Goal: Task Accomplishment & Management: Complete application form

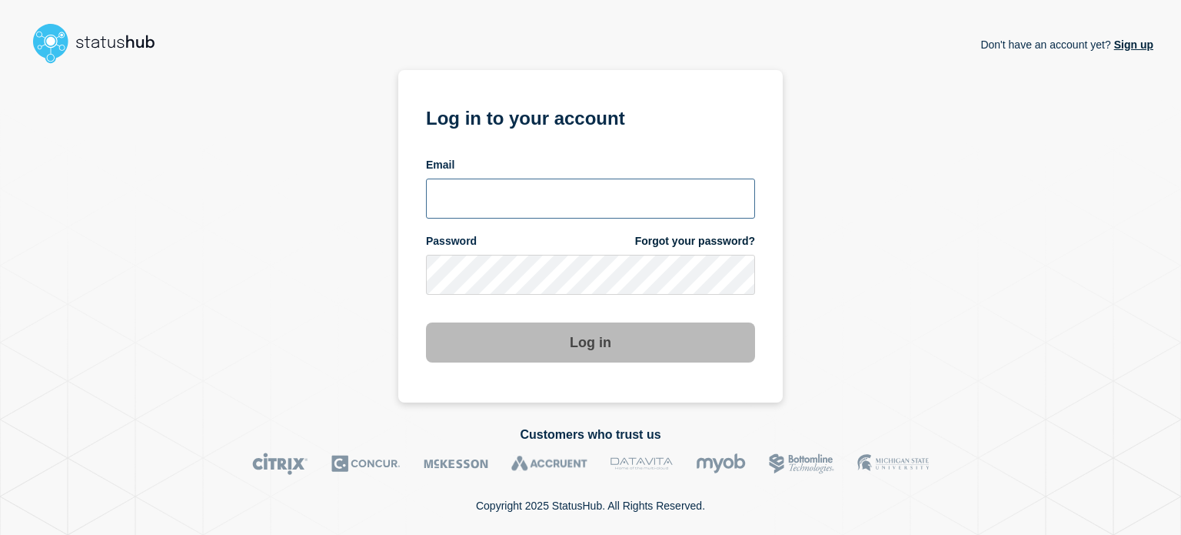
type input "ben.velasco@conexon.us"
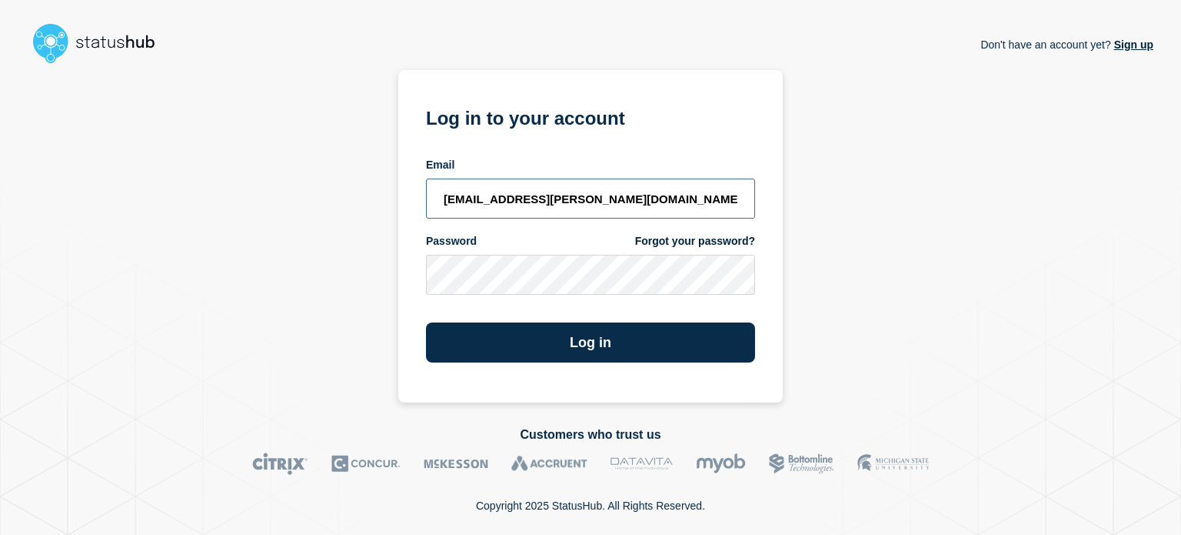
click at [569, 188] on input "ben.velasco@conexon.us" at bounding box center [590, 198] width 329 height 40
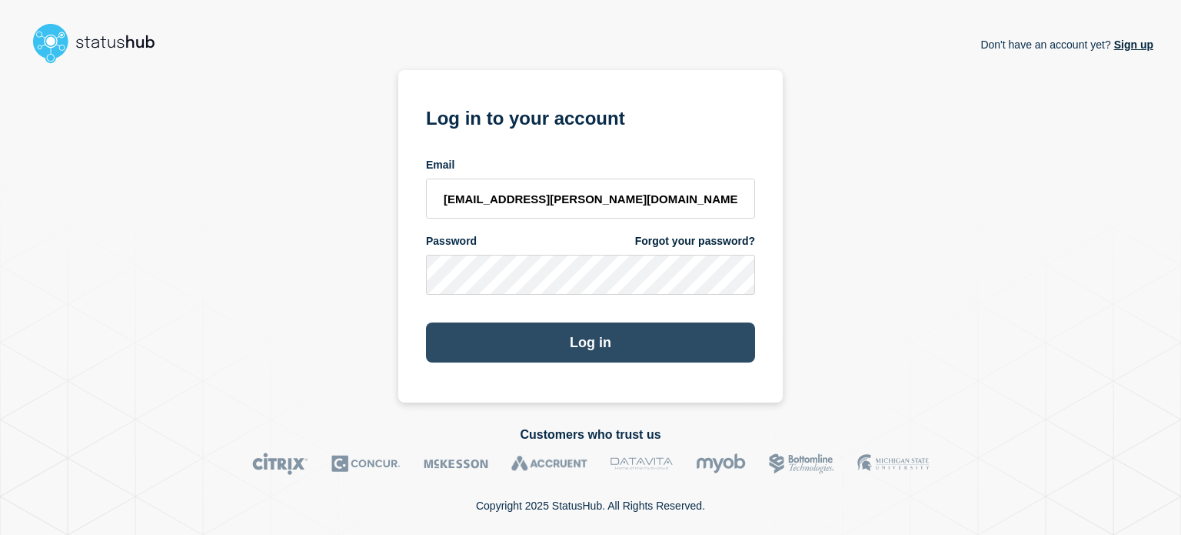
click at [600, 341] on button "Log in" at bounding box center [590, 342] width 329 height 40
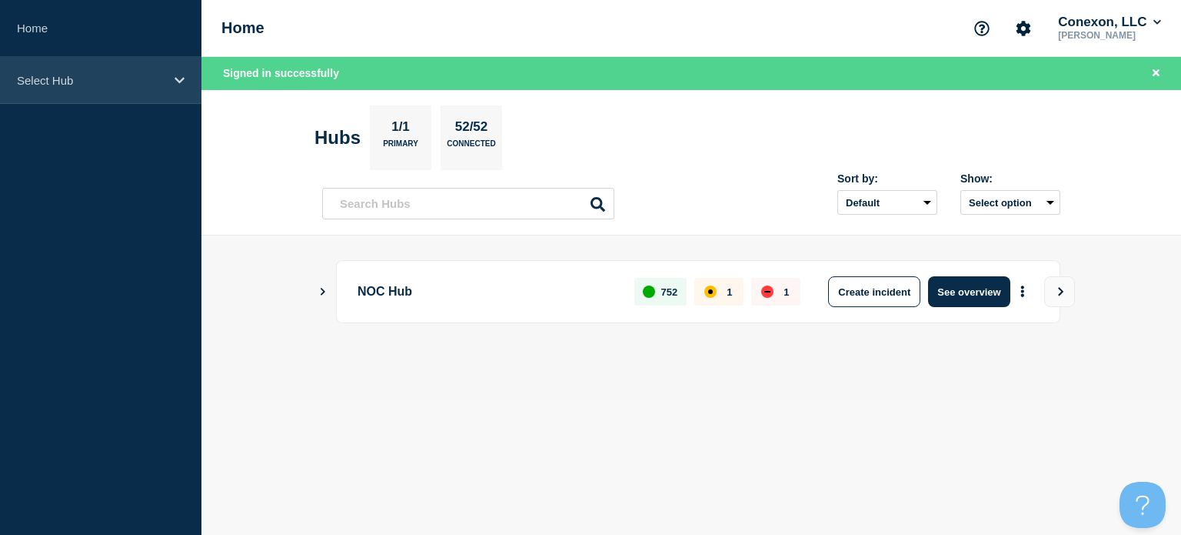
click at [133, 82] on p "Select Hub" at bounding box center [91, 80] width 148 height 13
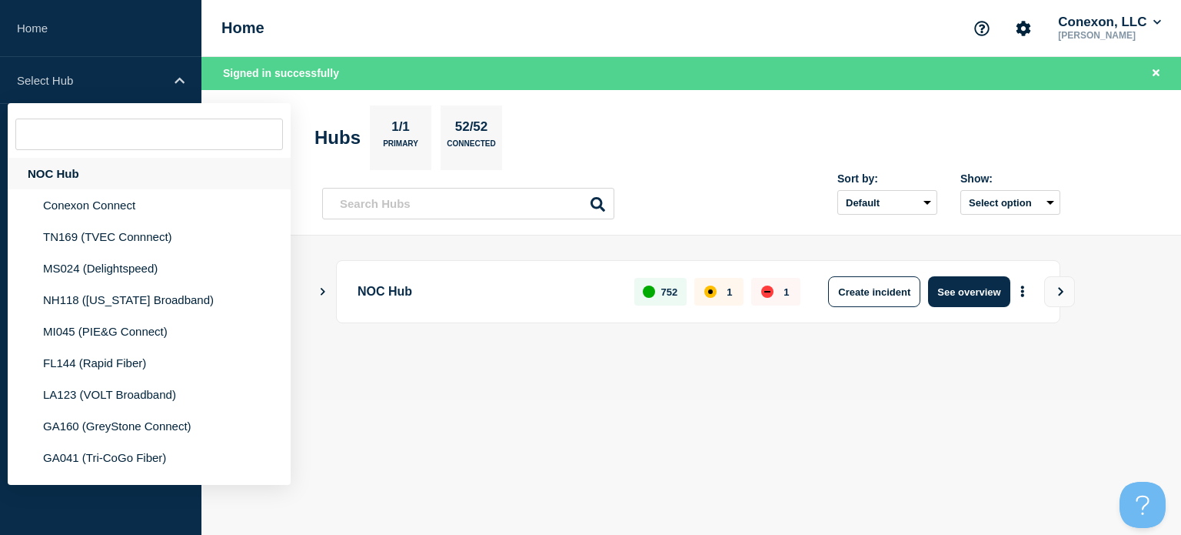
click at [98, 188] on div "NOC Hub" at bounding box center [149, 174] width 283 height 32
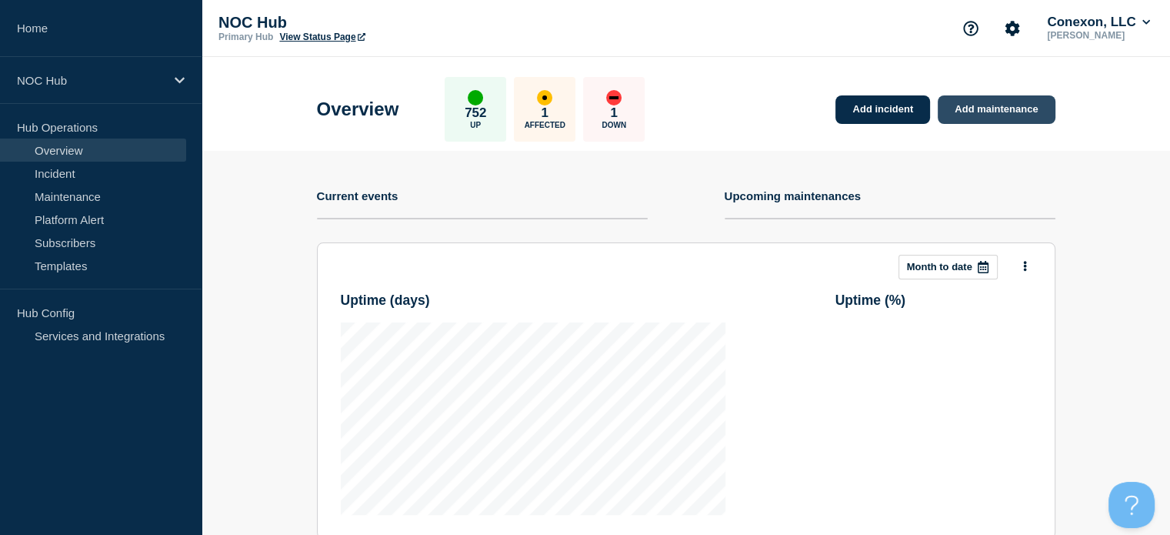
click at [987, 113] on link "Add maintenance" at bounding box center [996, 109] width 117 height 28
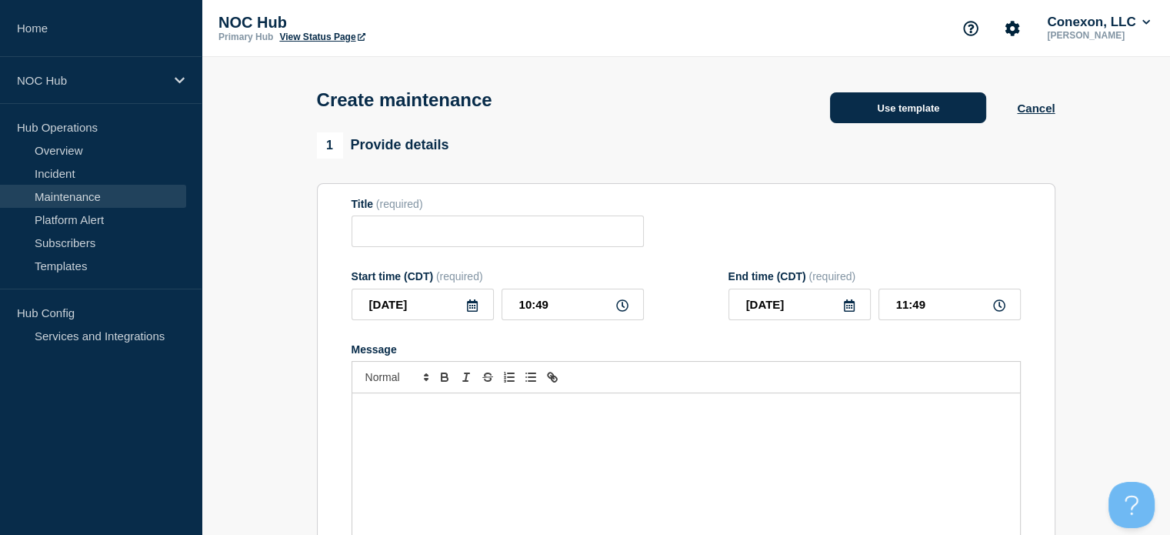
click at [923, 101] on button "Use template" at bounding box center [908, 107] width 156 height 31
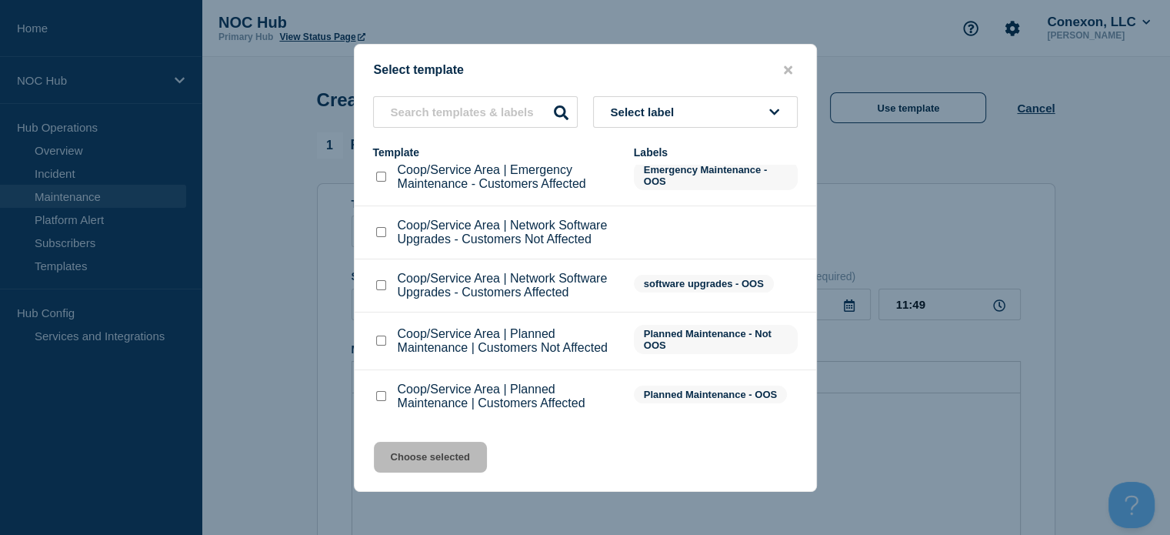
scroll to position [18, 0]
click at [381, 401] on input "Coop/Service Area | Planned Maintenance | Customers Affected checkbox" at bounding box center [381, 396] width 10 height 10
checkbox input "true"
click at [425, 465] on button "Choose selected" at bounding box center [430, 456] width 113 height 31
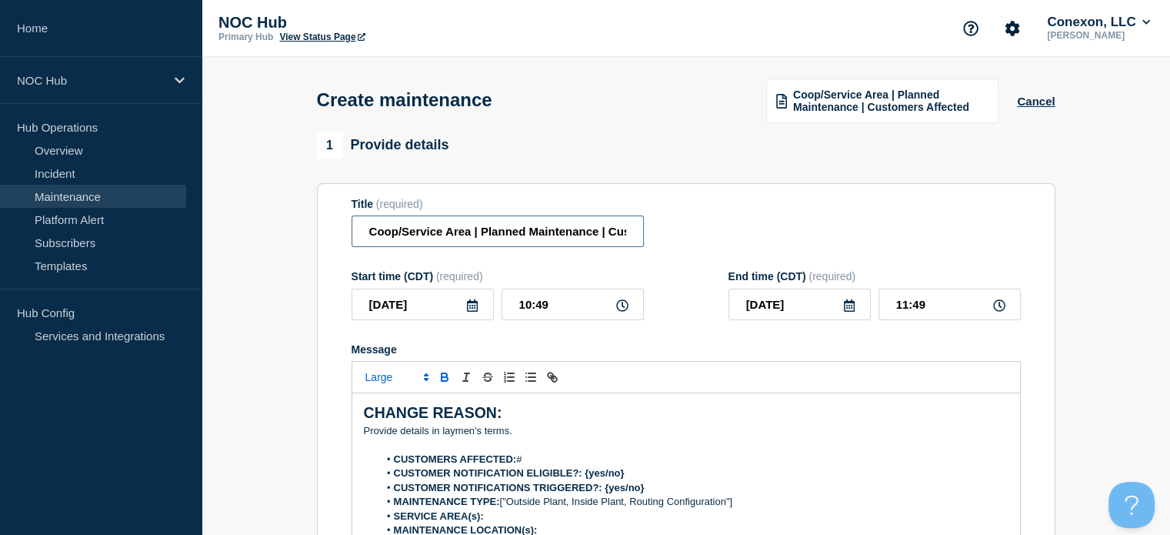
drag, startPoint x: 471, startPoint y: 236, endPoint x: 341, endPoint y: 220, distance: 130.2
click at [341, 220] on section "Title (required) Coop/Service Area | Planned Maintenance | Customers Affected S…" at bounding box center [686, 403] width 738 height 441
type input "KY034 Kenergy | Planned Maintenance | Customers Affected"
click at [430, 307] on input "[DATE]" at bounding box center [422, 304] width 142 height 32
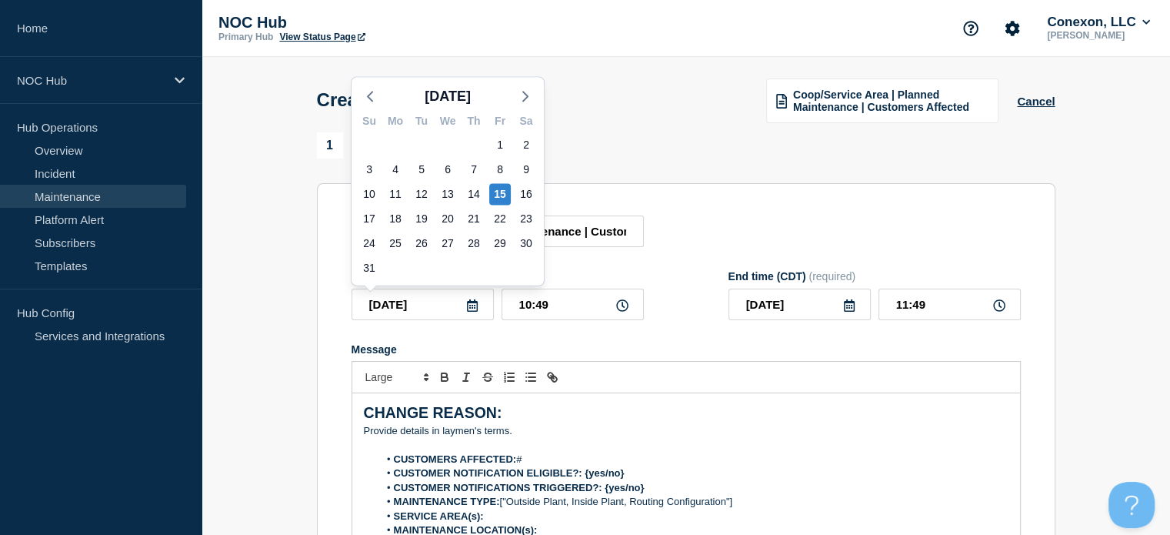
click at [595, 88] on div "Create maintenance Coop/Service Area | Planned Maintenance | Customers Affected…" at bounding box center [685, 94] width 773 height 75
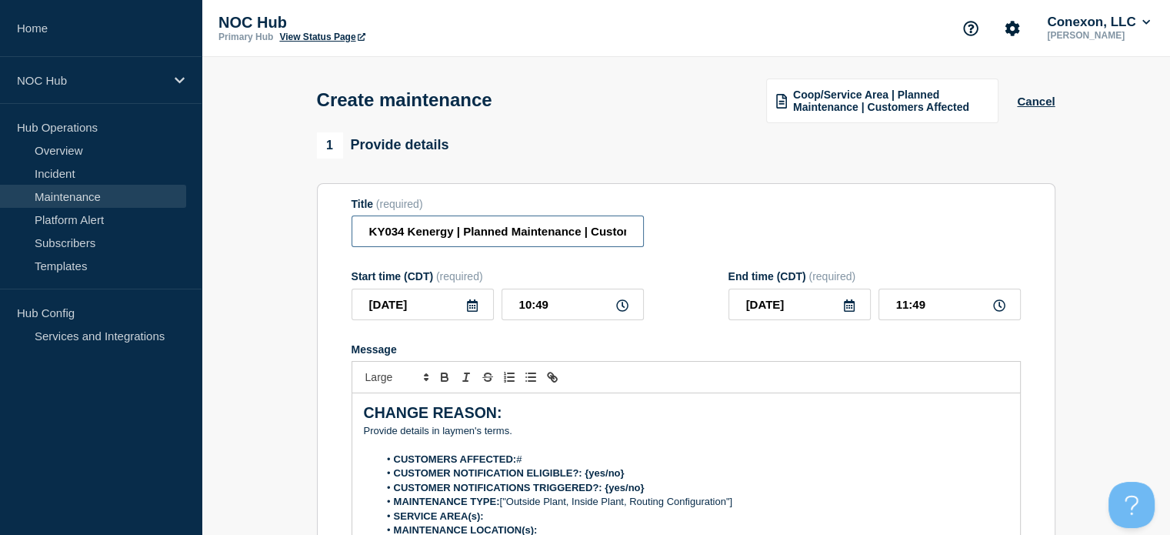
click at [500, 245] on input "KY034 Kenergy | Planned Maintenance | Customers Affected" at bounding box center [497, 231] width 292 height 32
click at [674, 244] on div "Title (required) KY034 Kenergy | Planned Maintenance | Customers Affected" at bounding box center [685, 223] width 669 height 50
click at [954, 113] on span "Coop/Service Area | Planned Maintenance | Customers Affected" at bounding box center [890, 100] width 195 height 25
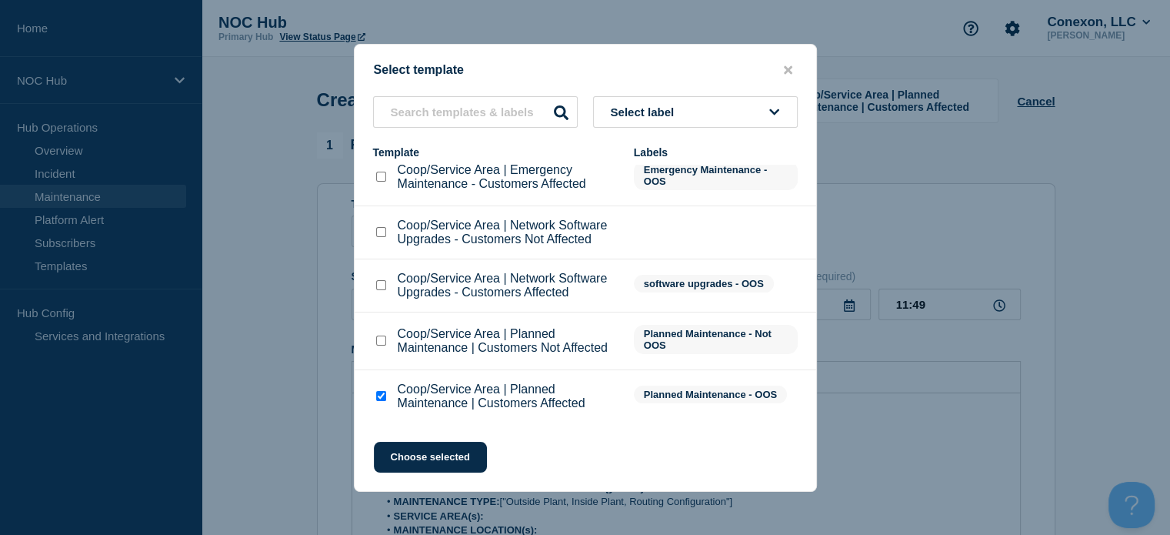
click at [378, 341] on input "Coop/Service Area | Planned Maintenance | Customers Not Affected checkbox" at bounding box center [381, 340] width 10 height 10
checkbox input "true"
checkbox input "false"
click at [411, 445] on button "Choose selected" at bounding box center [430, 456] width 113 height 31
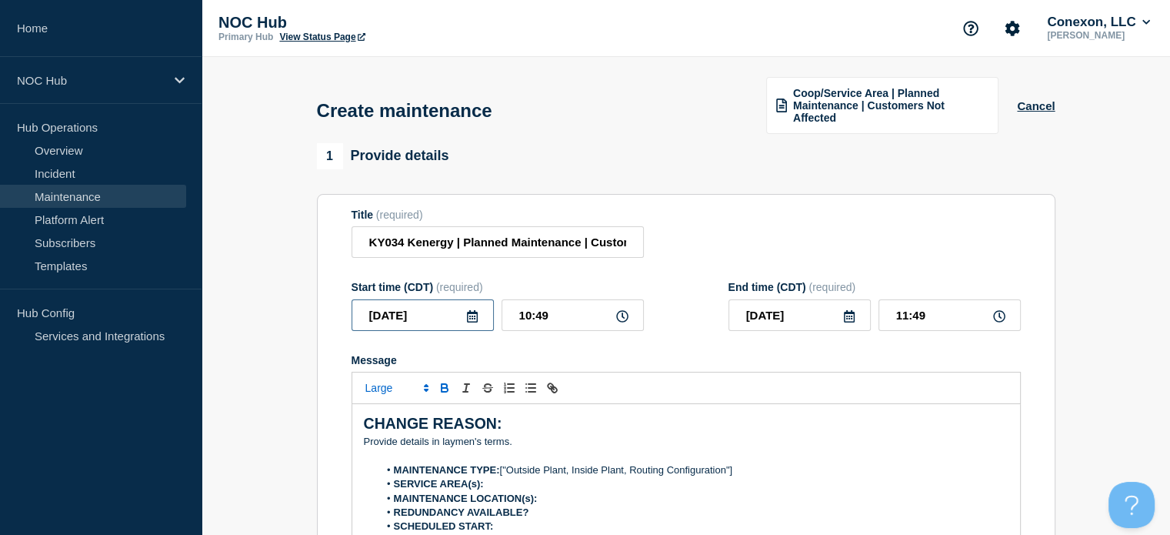
click at [448, 315] on input "[DATE]" at bounding box center [422, 315] width 142 height 32
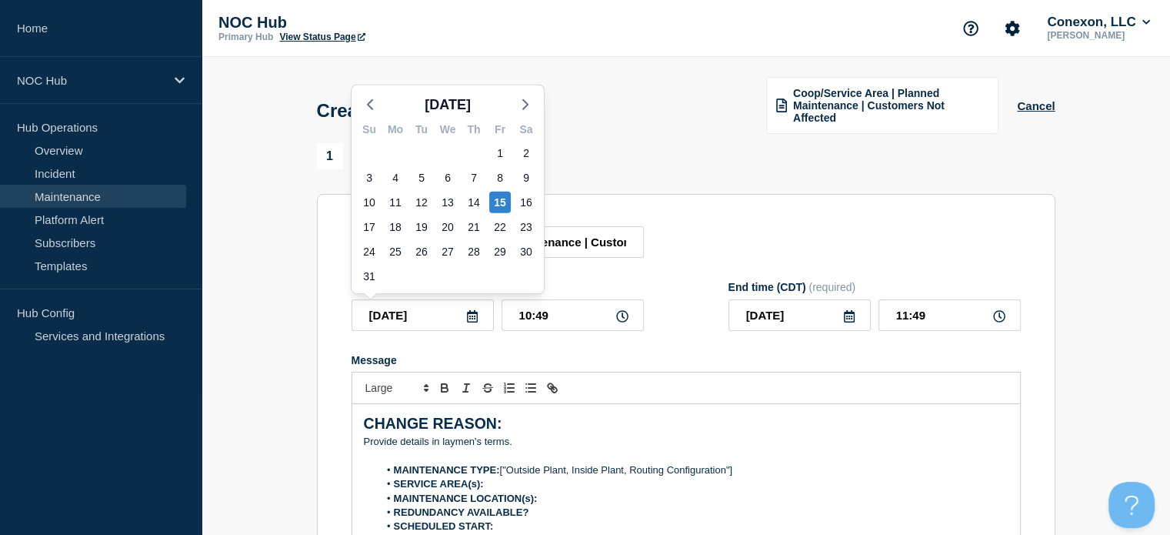
click at [446, 262] on div "27" at bounding box center [448, 251] width 26 height 25
click at [443, 245] on div "27" at bounding box center [448, 252] width 22 height 22
type input "[DATE]"
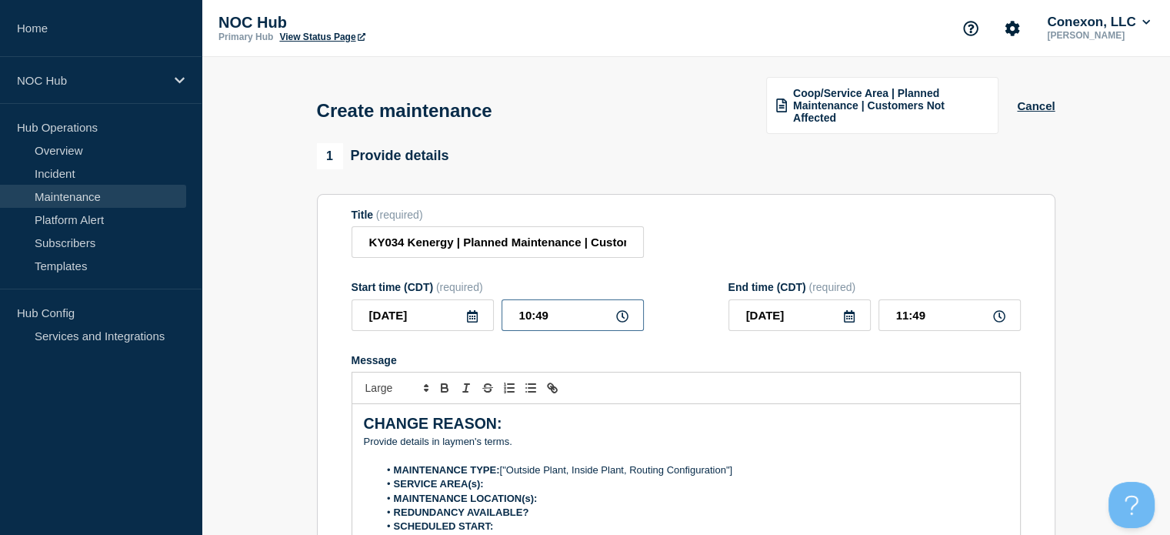
click at [562, 320] on input "10:49" at bounding box center [572, 315] width 142 height 32
type input "00:00"
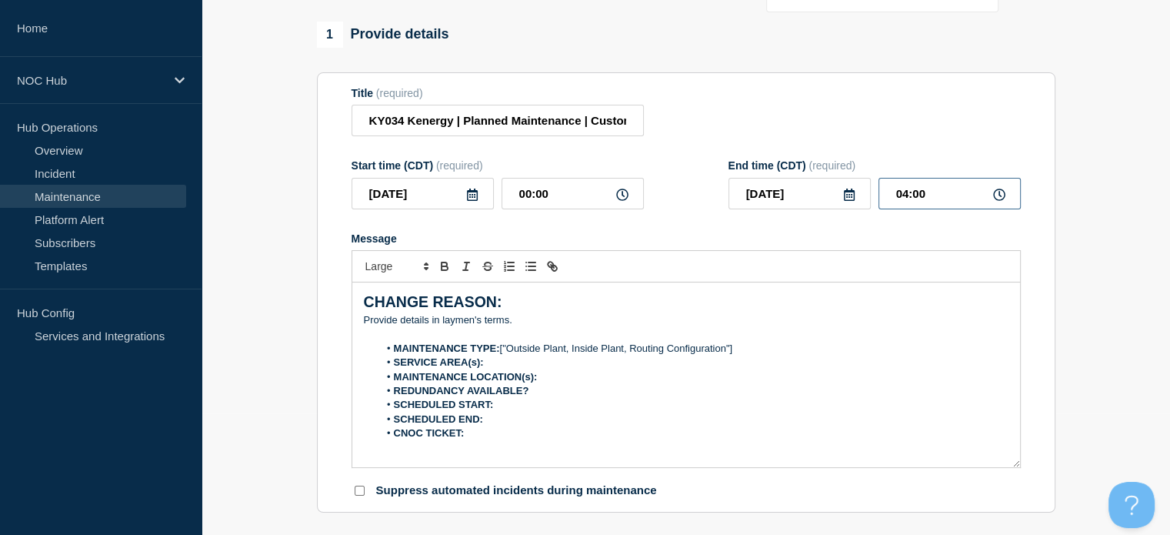
click at [909, 196] on input "04:00" at bounding box center [949, 194] width 142 height 32
type input "03:00"
drag, startPoint x: 521, startPoint y: 313, endPoint x: 349, endPoint y: 261, distance: 179.3
click at [349, 261] on section "Title (required) KY034 Kenergy | Planned Maintenance | Customers Affected Start…" at bounding box center [686, 292] width 738 height 441
click at [530, 331] on p "Message" at bounding box center [686, 334] width 645 height 14
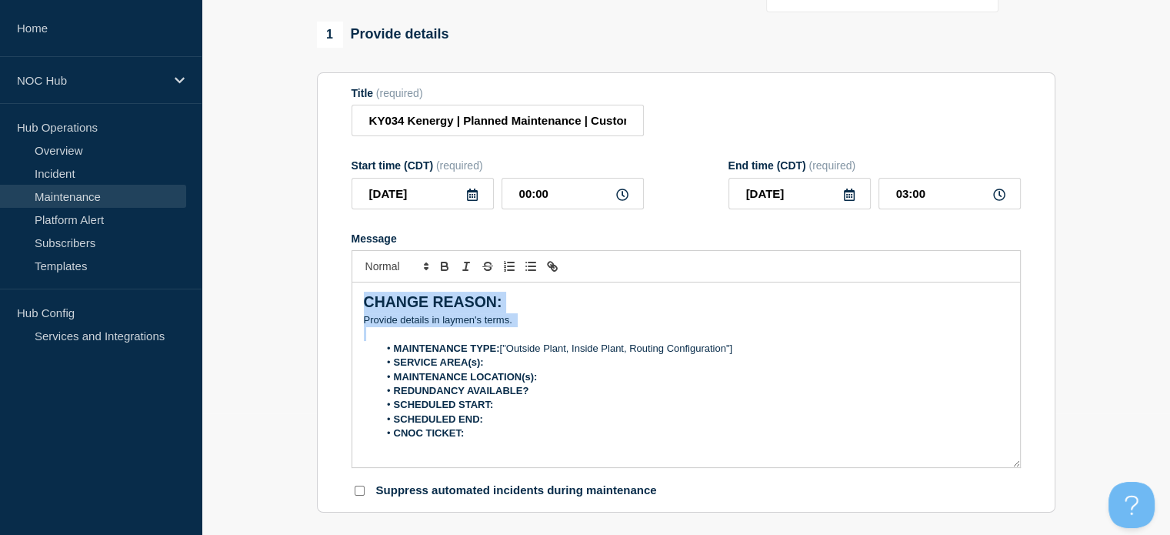
drag, startPoint x: 530, startPoint y: 331, endPoint x: 308, endPoint y: 302, distance: 224.2
drag, startPoint x: 359, startPoint y: 317, endPoint x: 533, endPoint y: 320, distance: 173.9
click at [533, 320] on div "CHANGE REASON: ﻿Provide details in laymen's terms. MAINTENANCE TYPE: ["Outside …" at bounding box center [686, 374] width 668 height 185
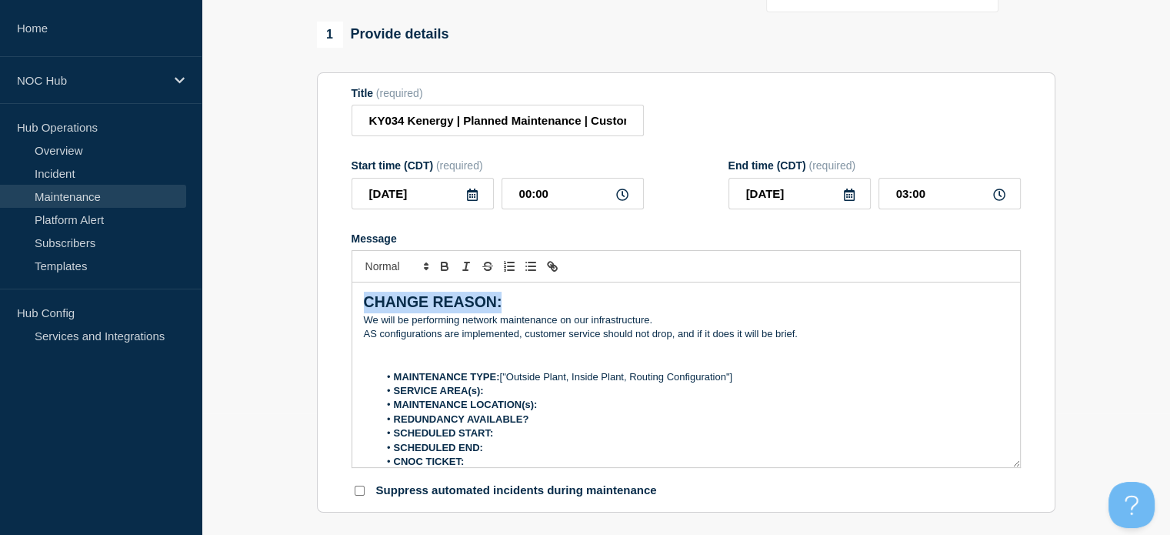
drag, startPoint x: 514, startPoint y: 305, endPoint x: 335, endPoint y: 311, distance: 178.5
click at [335, 311] on section "Title (required) KY034 Kenergy | Planned Maintenance | Customers Affected Start…" at bounding box center [686, 292] width 738 height 441
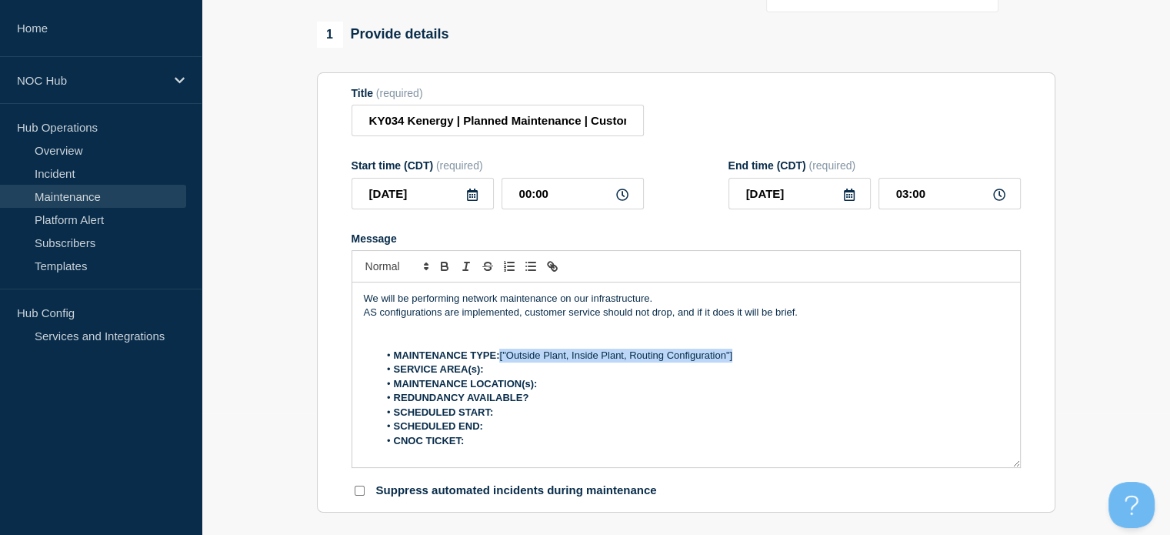
drag, startPoint x: 501, startPoint y: 364, endPoint x: 740, endPoint y: 361, distance: 239.2
click at [740, 361] on li "MAINTENANCE TYPE: ["Outside Plant, Inside Plant, Routing Configuration"]" at bounding box center [693, 355] width 630 height 14
click at [611, 375] on li "SERVICE AREA(s):" at bounding box center [693, 369] width 630 height 14
click at [560, 387] on li "MAINTENANCE LOCATION(s):" at bounding box center [693, 384] width 630 height 14
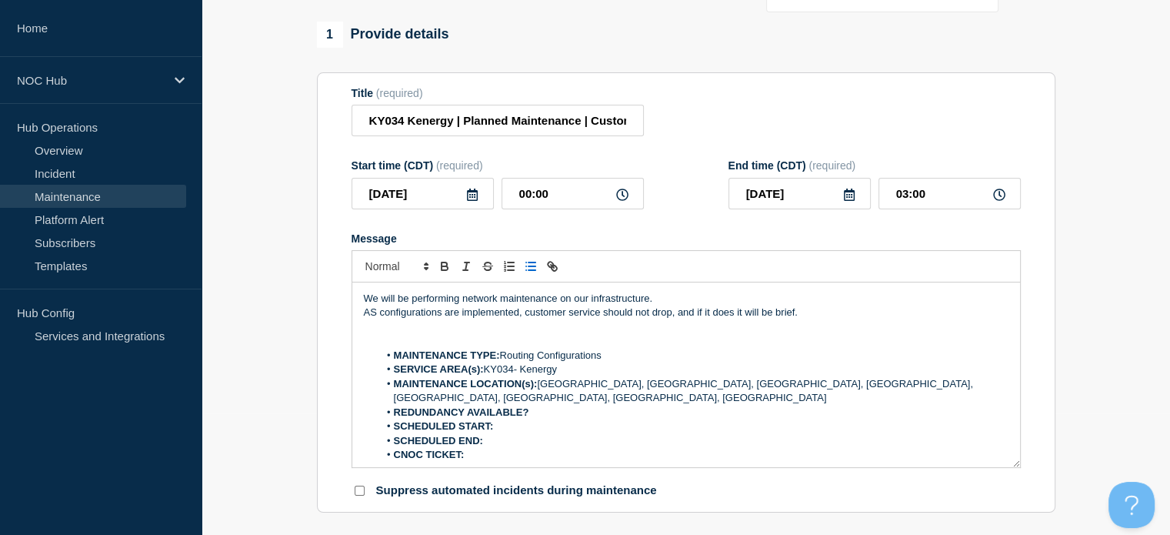
click at [894, 385] on li "MAINTENANCE LOCATION(s): [GEOGRAPHIC_DATA], [GEOGRAPHIC_DATA], [GEOGRAPHIC_DATA…" at bounding box center [693, 391] width 630 height 28
click at [597, 405] on li "REDUNDANCY AVAILABLE?" at bounding box center [693, 412] width 630 height 14
drag, startPoint x: 619, startPoint y: 408, endPoint x: 491, endPoint y: 419, distance: 128.2
click at [491, 419] on li "SCHEDULED START: 08272025; 0000 AM CST" at bounding box center [693, 426] width 630 height 14
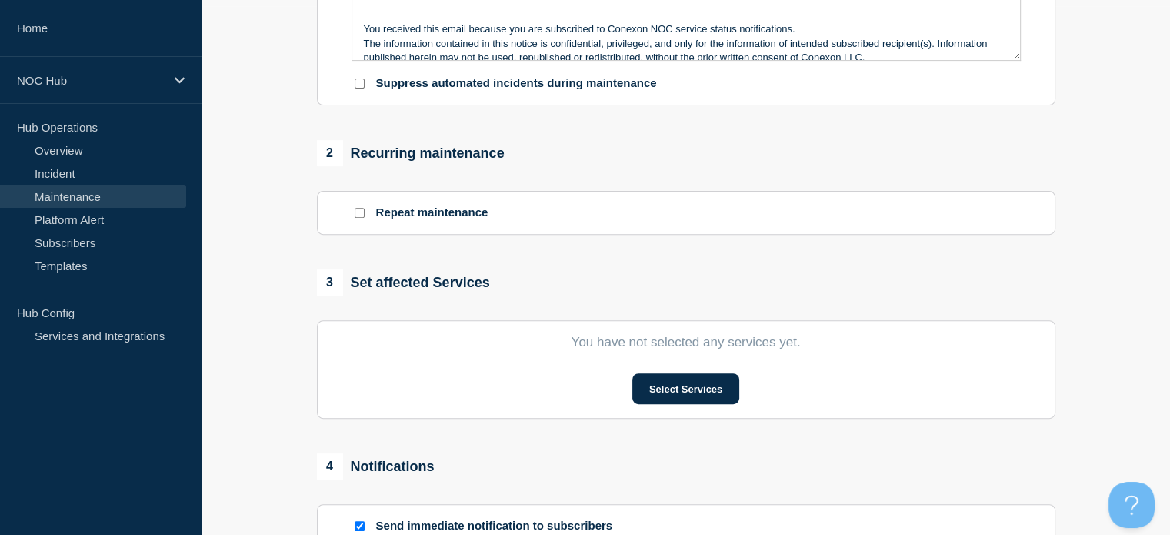
scroll to position [528, 0]
click at [665, 387] on button "Select Services" at bounding box center [685, 389] width 107 height 31
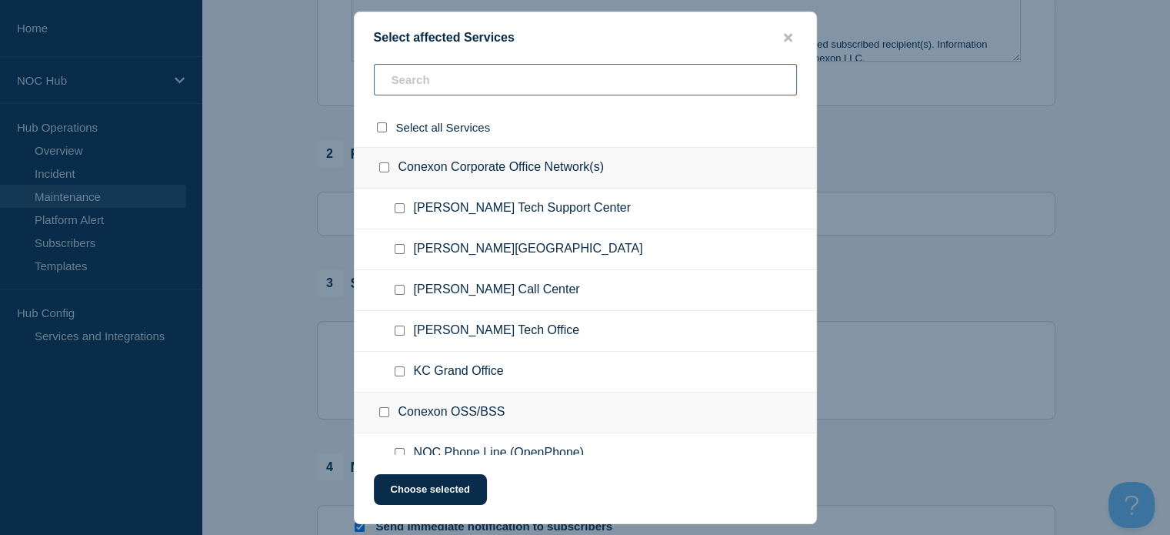
click at [468, 82] on input "text" at bounding box center [585, 80] width 423 height 32
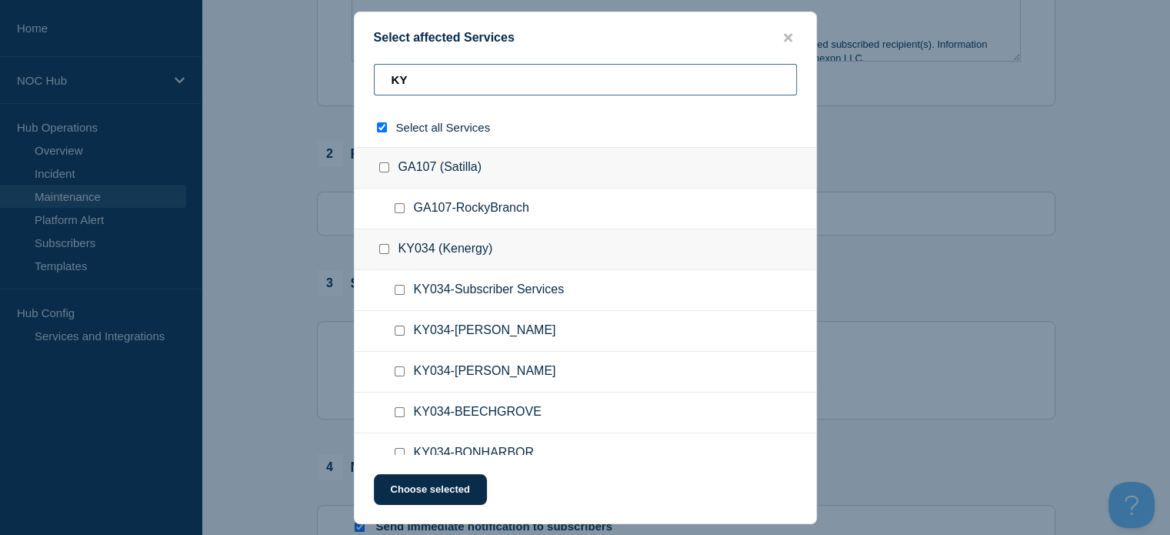
type input "KYo"
checkbox input "true"
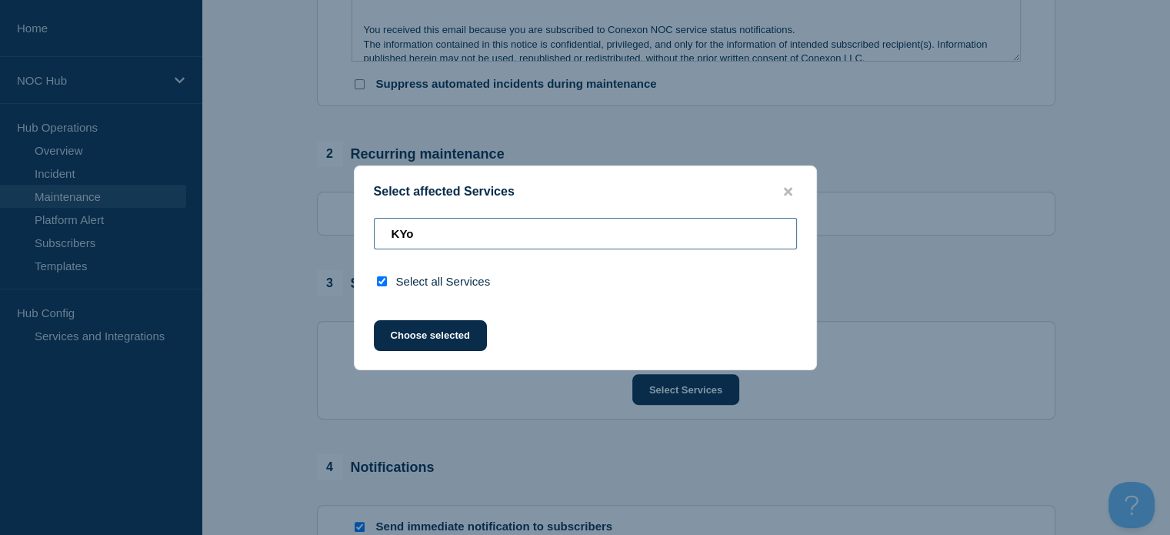
type input "KY"
checkbox input "false"
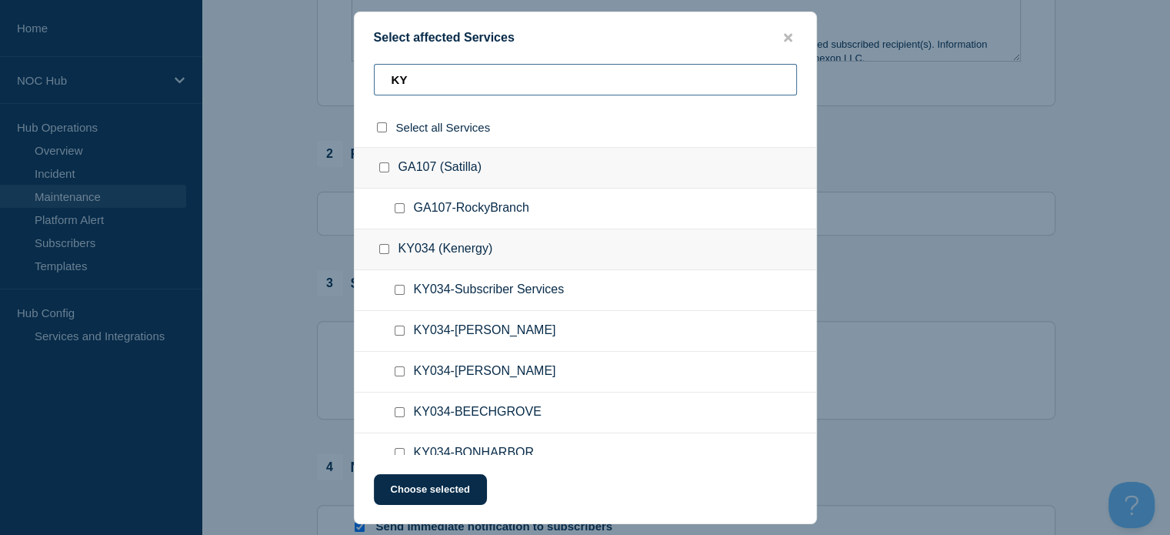
drag, startPoint x: 468, startPoint y: 82, endPoint x: 554, endPoint y: 18, distance: 107.2
click at [554, 18] on div "Select affected Services [GEOGRAPHIC_DATA] Select all Services GA107 (Satilla) …" at bounding box center [585, 268] width 463 height 512
type input "KY034"
click at [401, 209] on input "KY034-Subscriber Services checkbox" at bounding box center [400, 208] width 10 height 10
checkbox input "true"
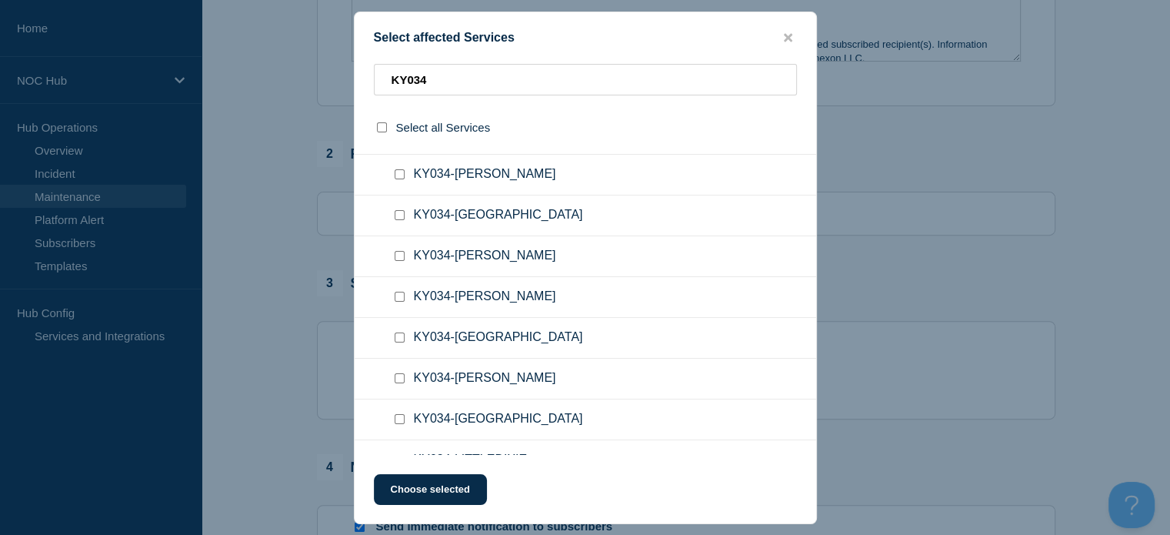
scroll to position [360, 0]
click at [400, 337] on input "KY034-HAWESVILLE checkbox" at bounding box center [400, 337] width 10 height 10
checkbox input "true"
click at [398, 421] on input "KY034-LEWISPORT checkbox" at bounding box center [400, 419] width 10 height 10
checkbox input "true"
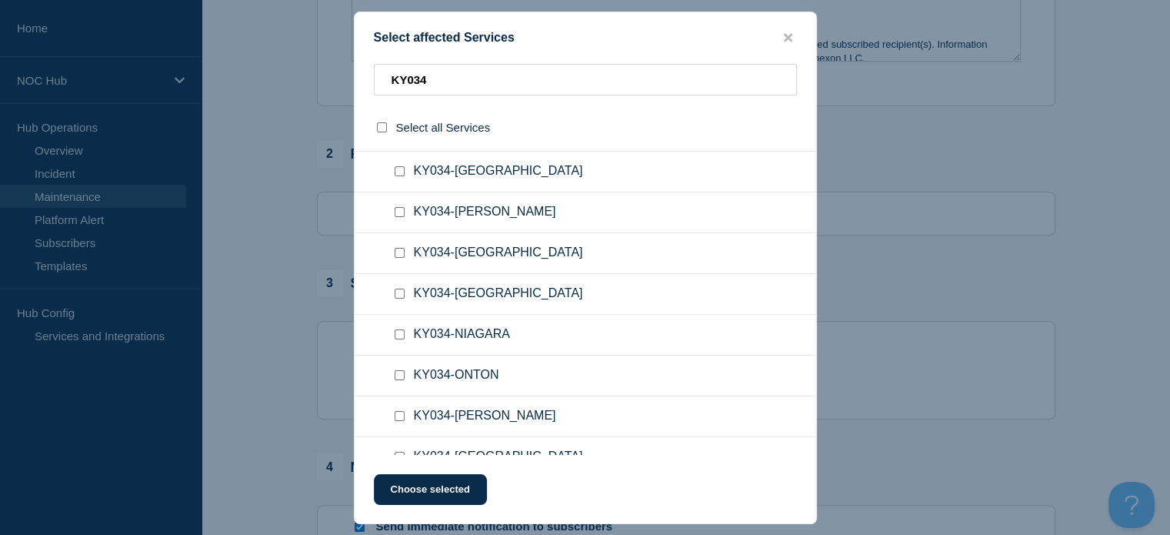
scroll to position [688, 0]
click at [397, 252] on input "KY034-MASONVILLE checkbox" at bounding box center [400, 254] width 10 height 10
checkbox input "true"
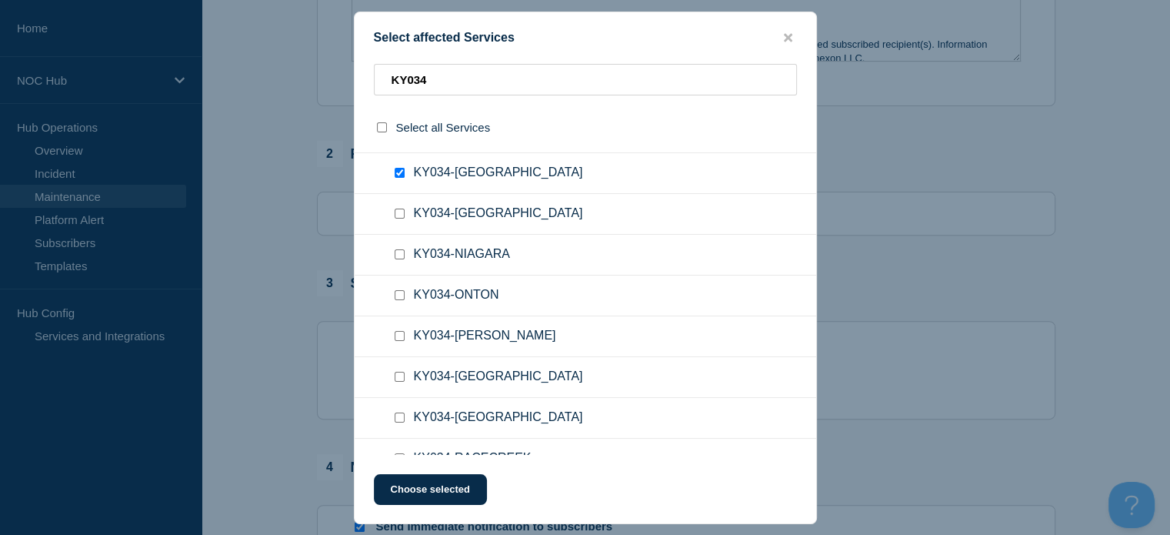
scroll to position [768, 0]
click at [398, 373] on input "KY034-PLEASANTRIDGE checkbox" at bounding box center [400, 378] width 10 height 10
checkbox input "true"
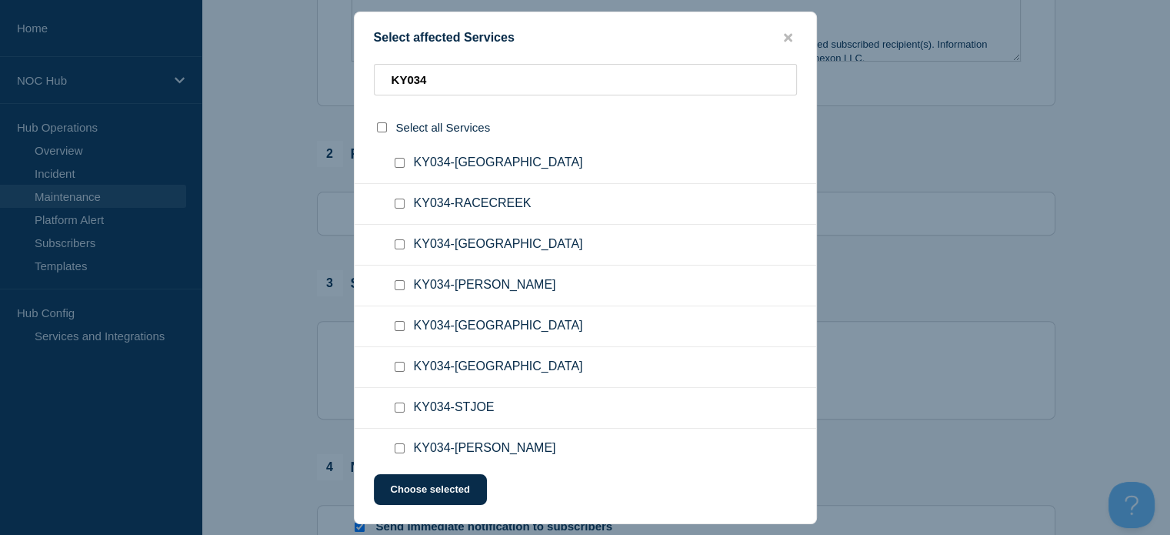
scroll to position [1021, 0]
click at [398, 324] on input "KY034-SOUTHDERMONT checkbox" at bounding box center [400, 328] width 10 height 10
checkbox input "true"
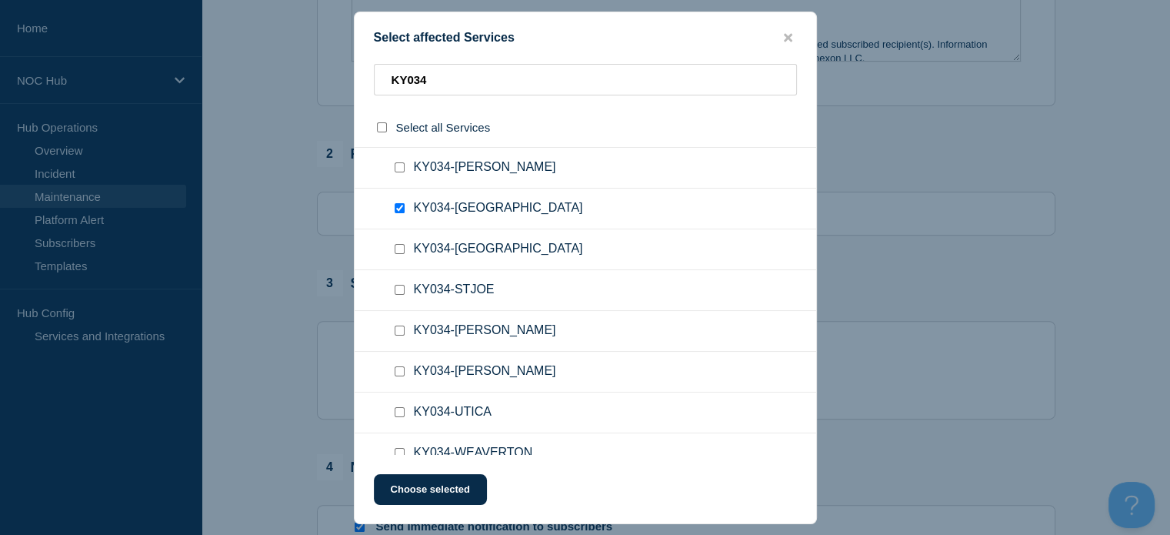
scroll to position [1140, 0]
click at [397, 368] on input "KY034-THRUSTON checkbox" at bounding box center [400, 373] width 10 height 10
checkbox input "true"
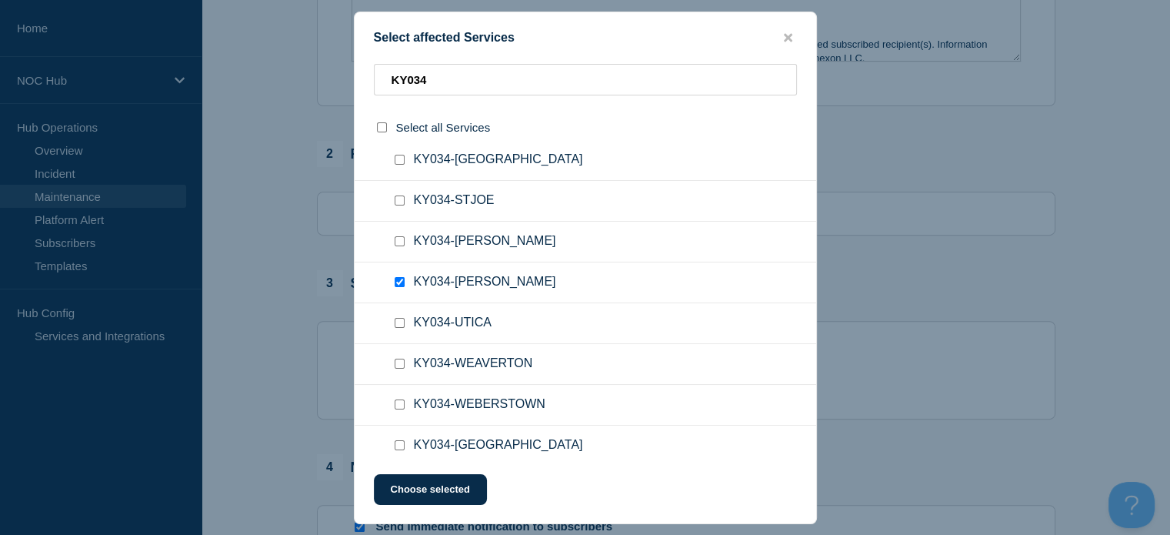
scroll to position [1231, 0]
click at [400, 399] on input "KY034-WEBERSTOWN checkbox" at bounding box center [400, 404] width 10 height 10
checkbox input "true"
click at [397, 442] on input "KY034-WHITESVILLE checkbox" at bounding box center [400, 445] width 10 height 10
checkbox input "true"
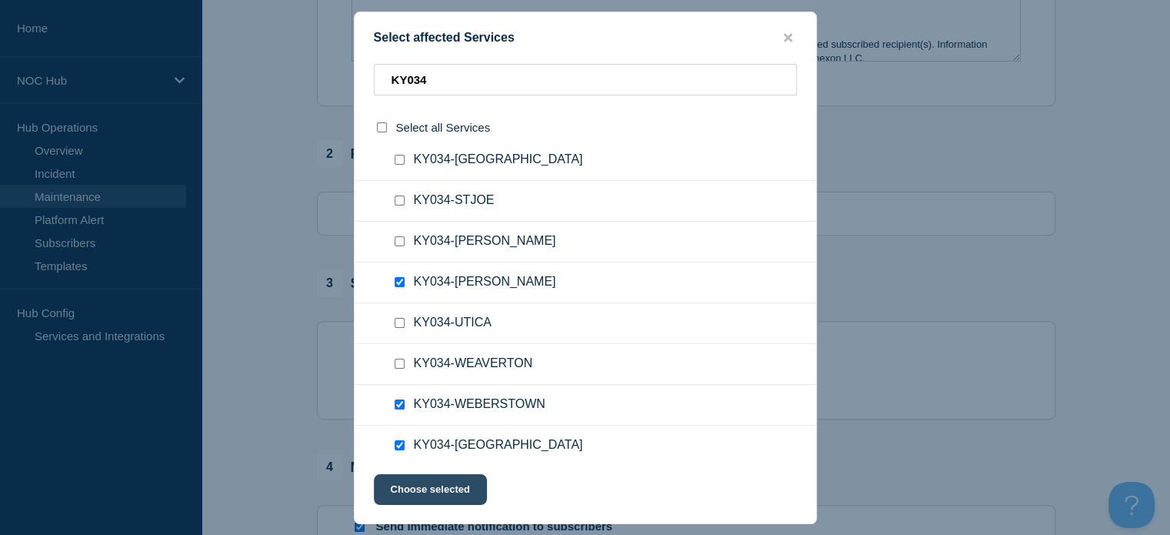
click at [405, 488] on button "Choose selected" at bounding box center [430, 489] width 113 height 31
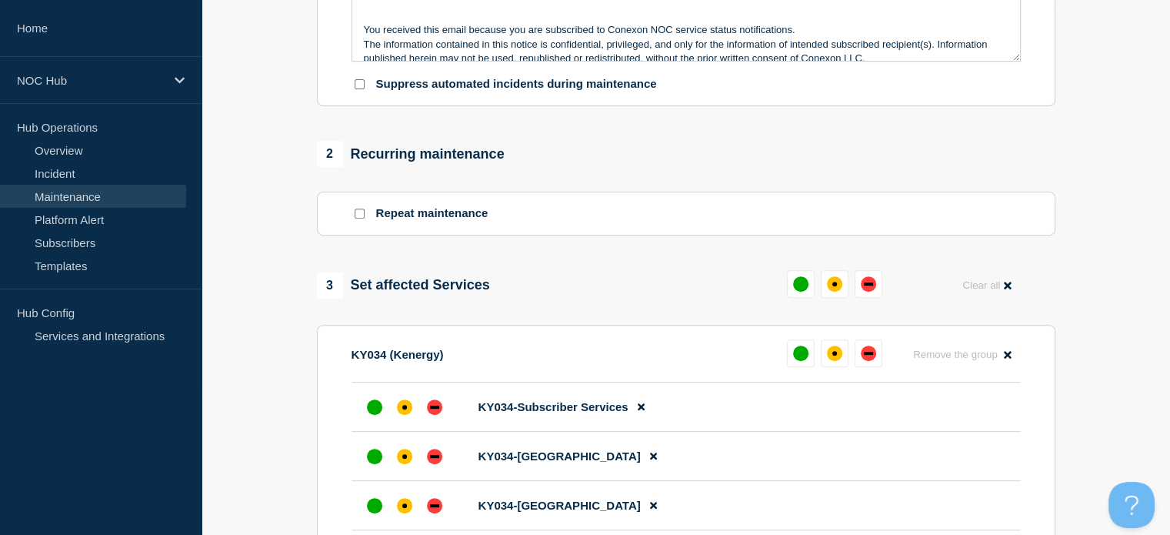
scroll to position [640, 0]
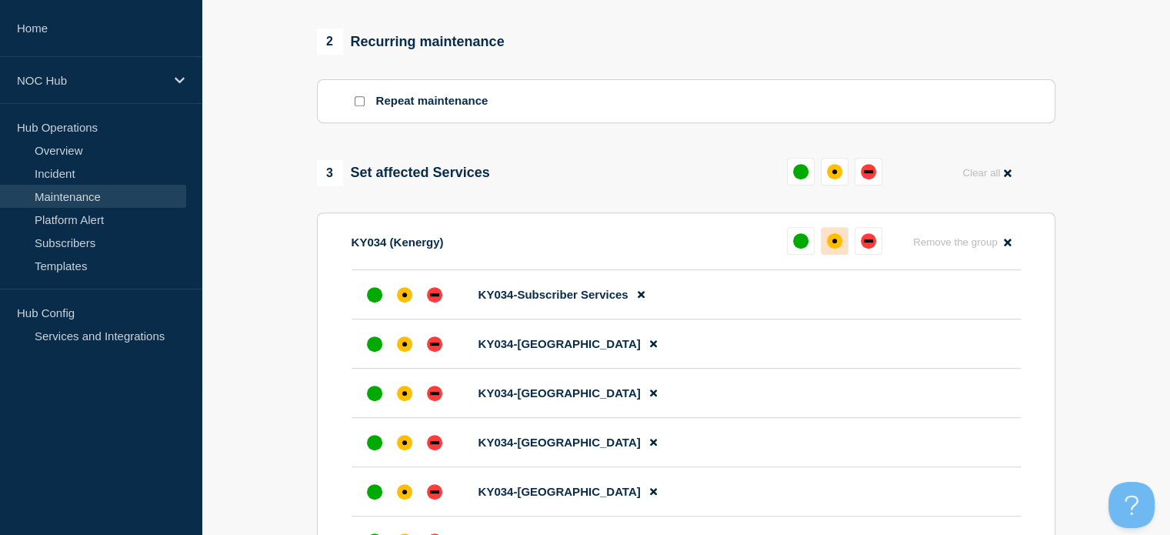
click at [828, 245] on div "affected" at bounding box center [834, 240] width 15 height 15
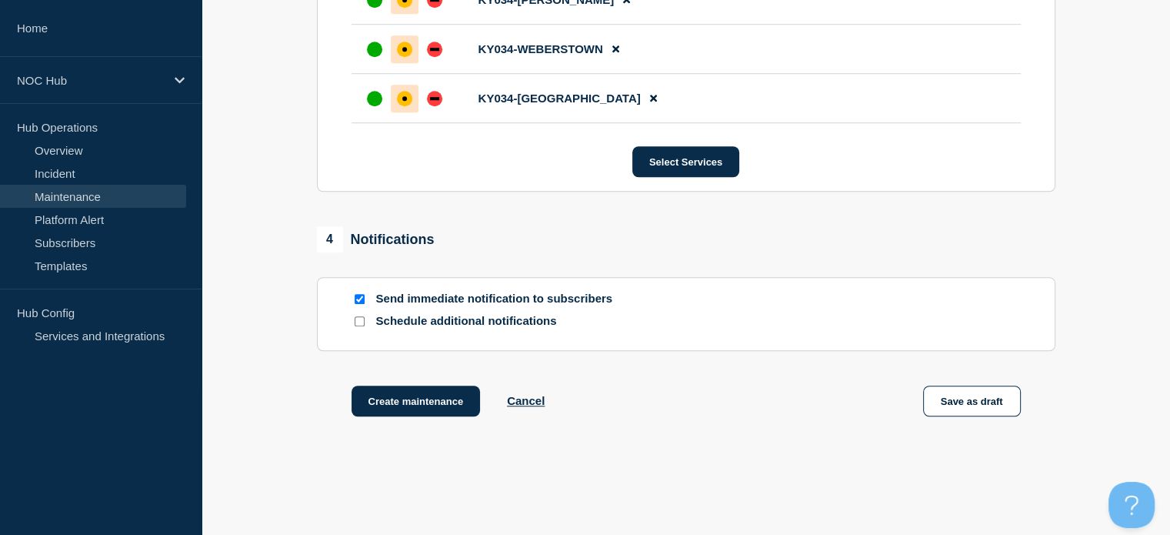
scroll to position [1255, 0]
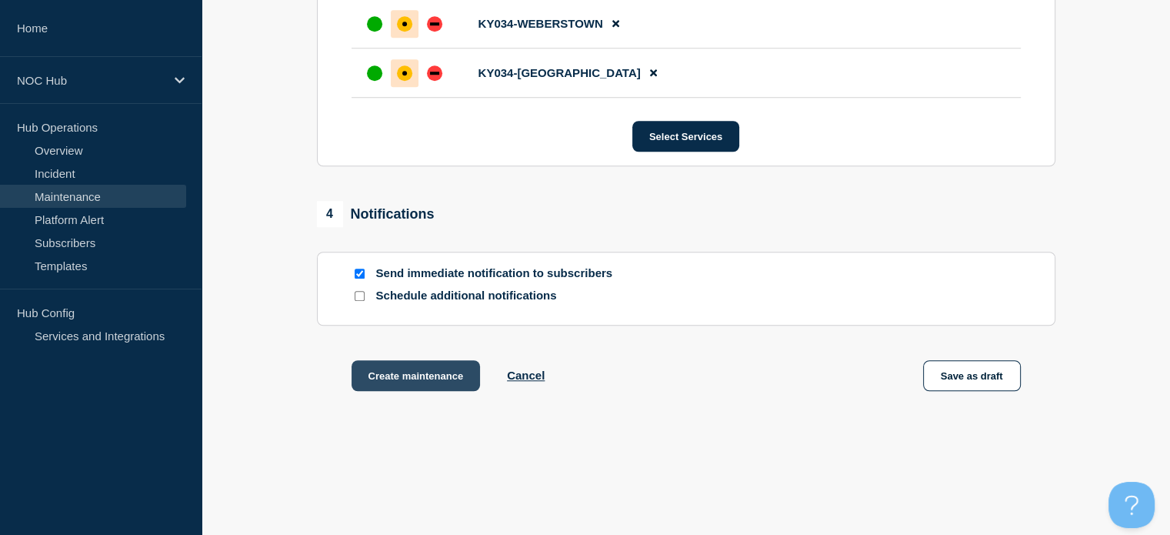
click at [449, 379] on button "Create maintenance" at bounding box center [415, 375] width 129 height 31
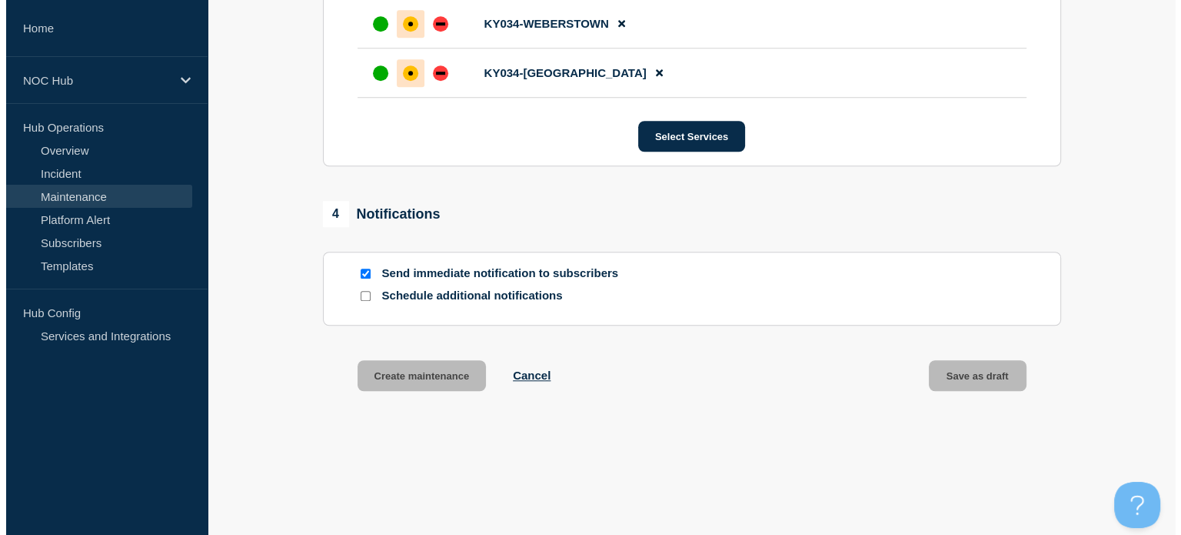
scroll to position [0, 0]
